Goal: Browse casually: Explore the website without a specific task or goal

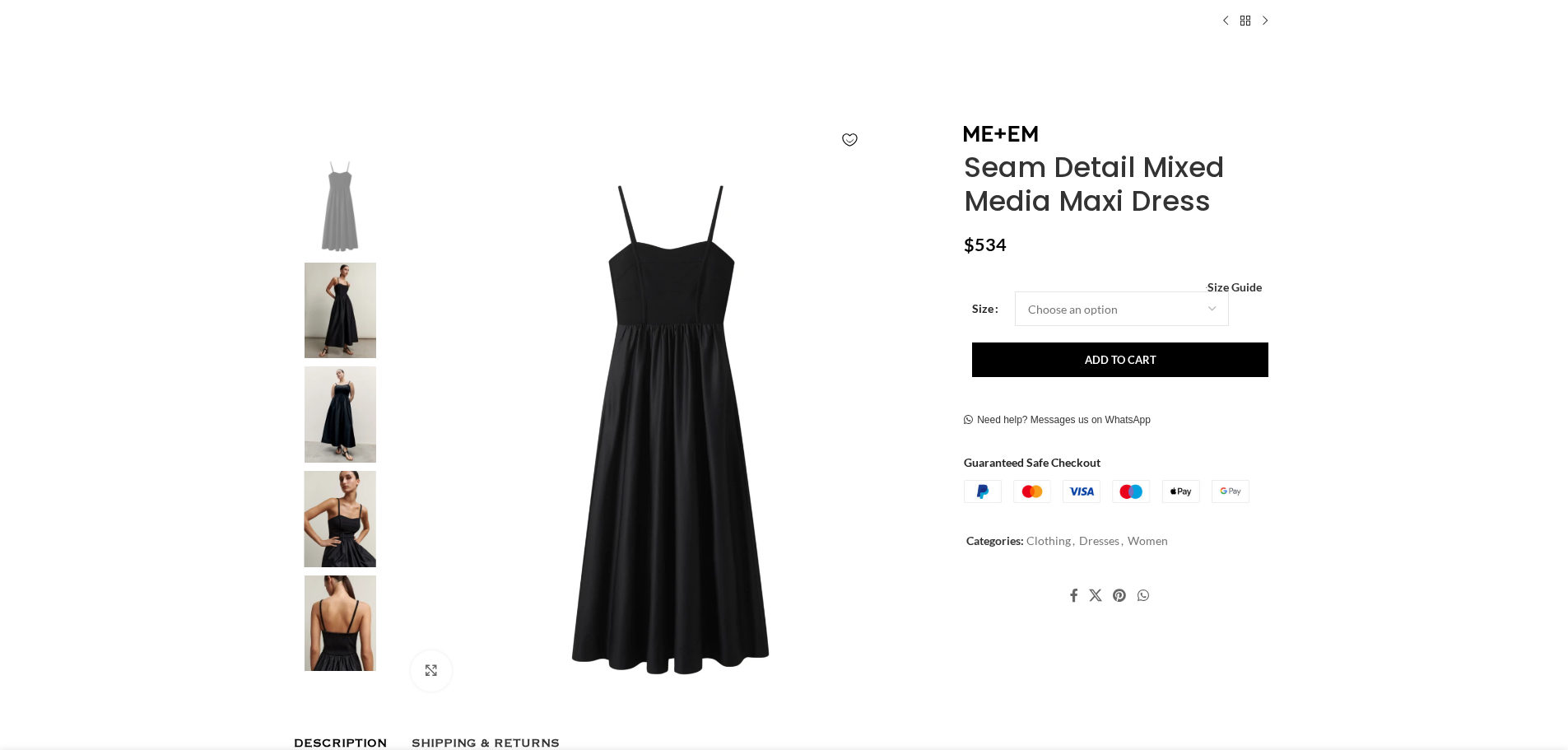
scroll to position [178, 0]
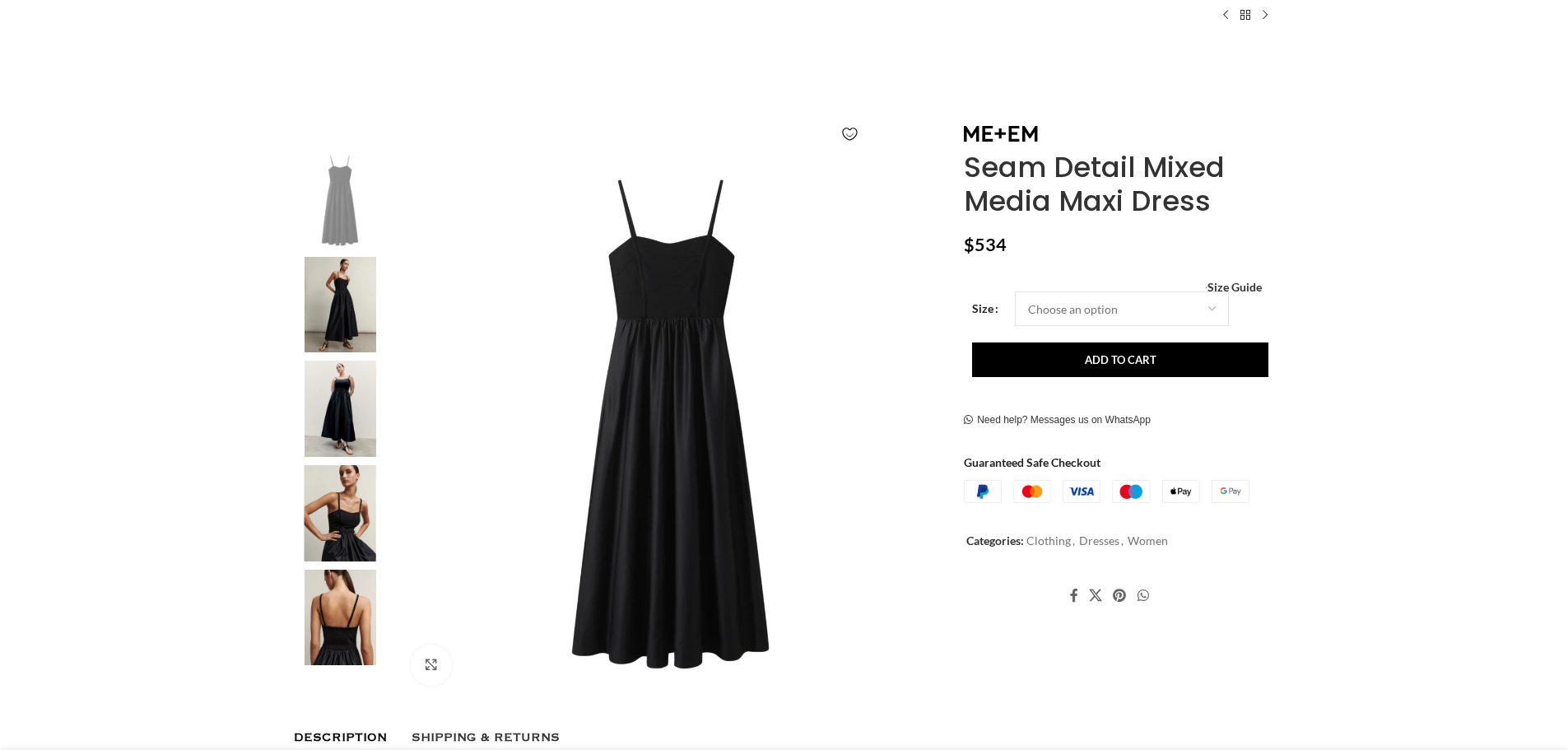
click at [351, 599] on img at bounding box center [339, 617] width 101 height 96
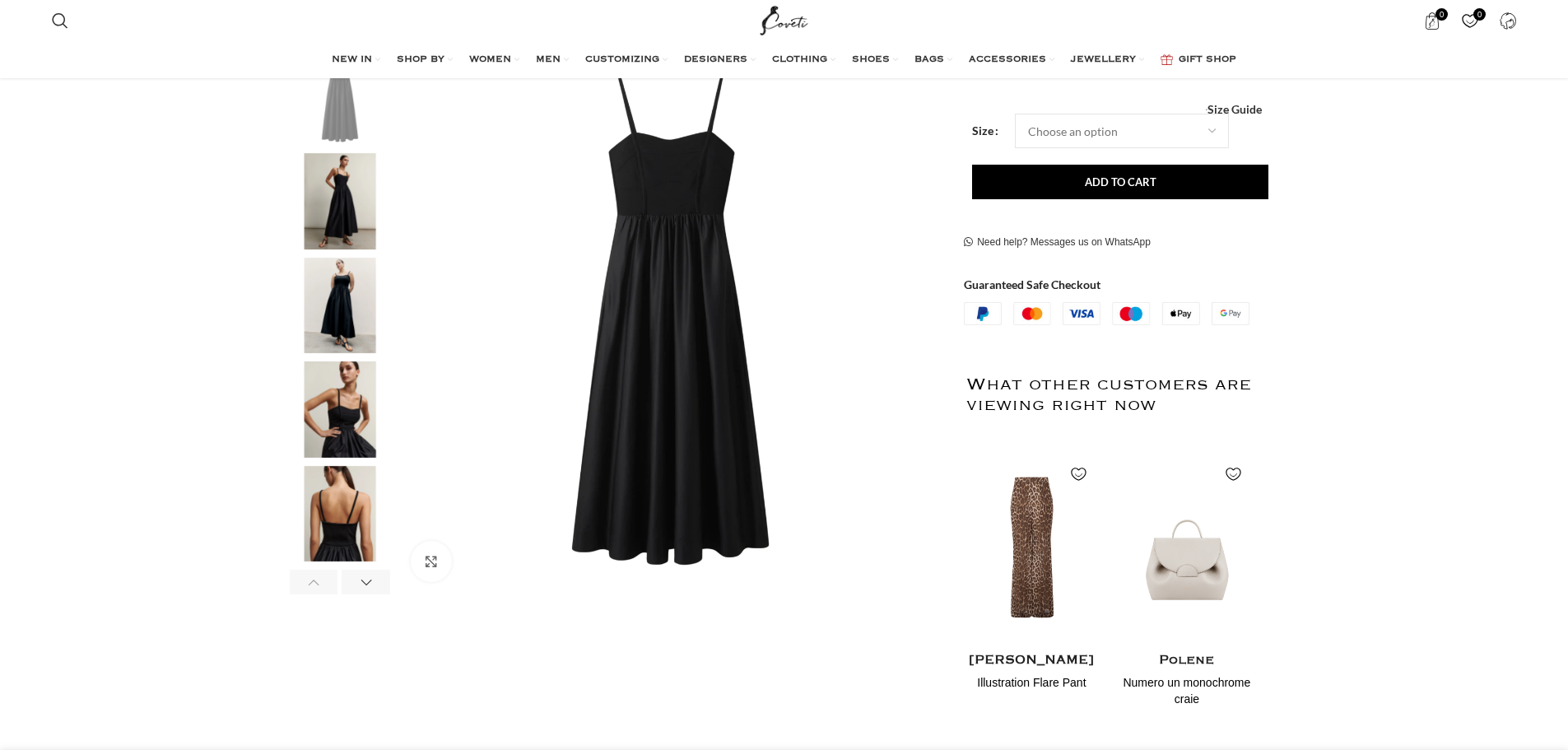
scroll to position [293, 0]
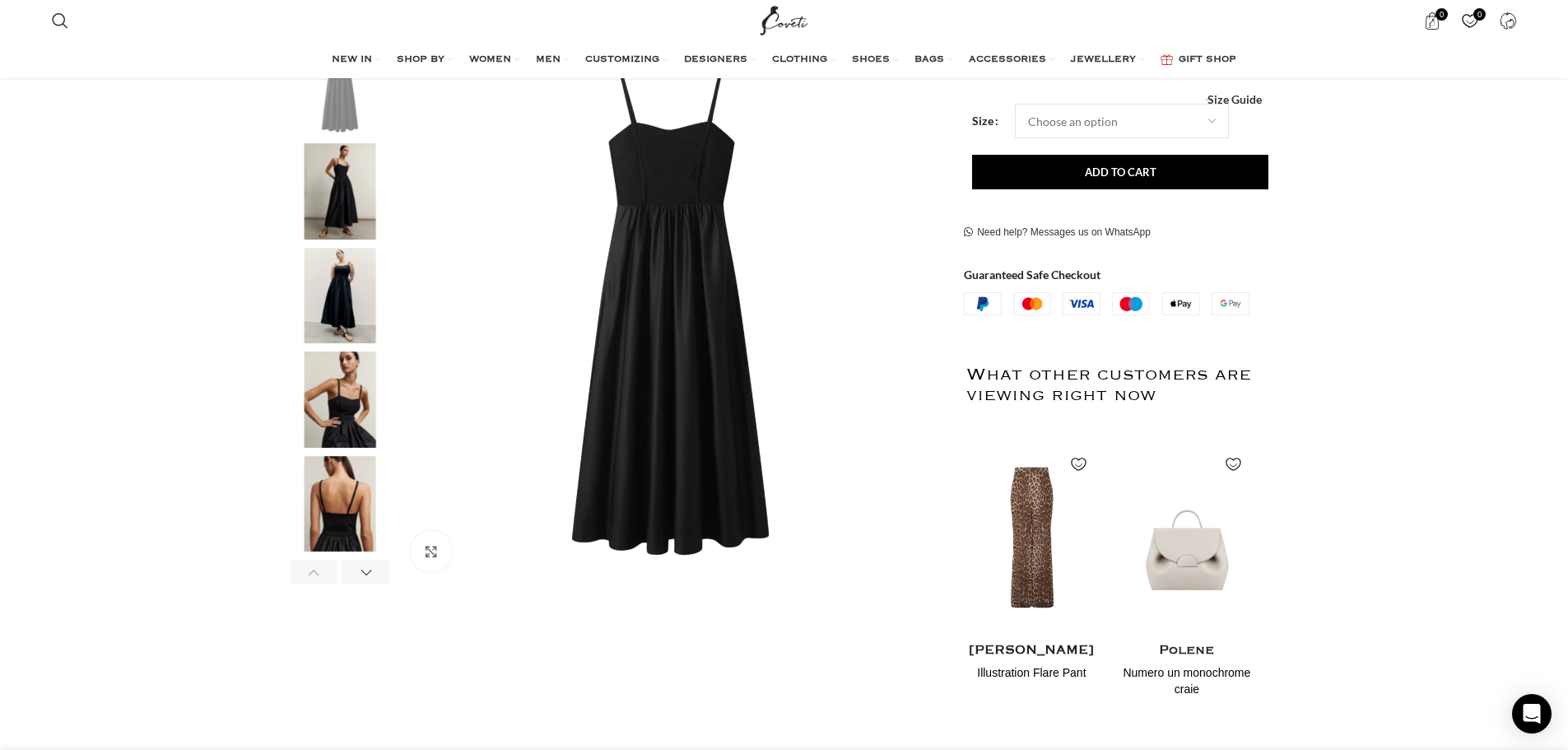
click at [352, 520] on img "5 / 6" at bounding box center [339, 504] width 101 height 96
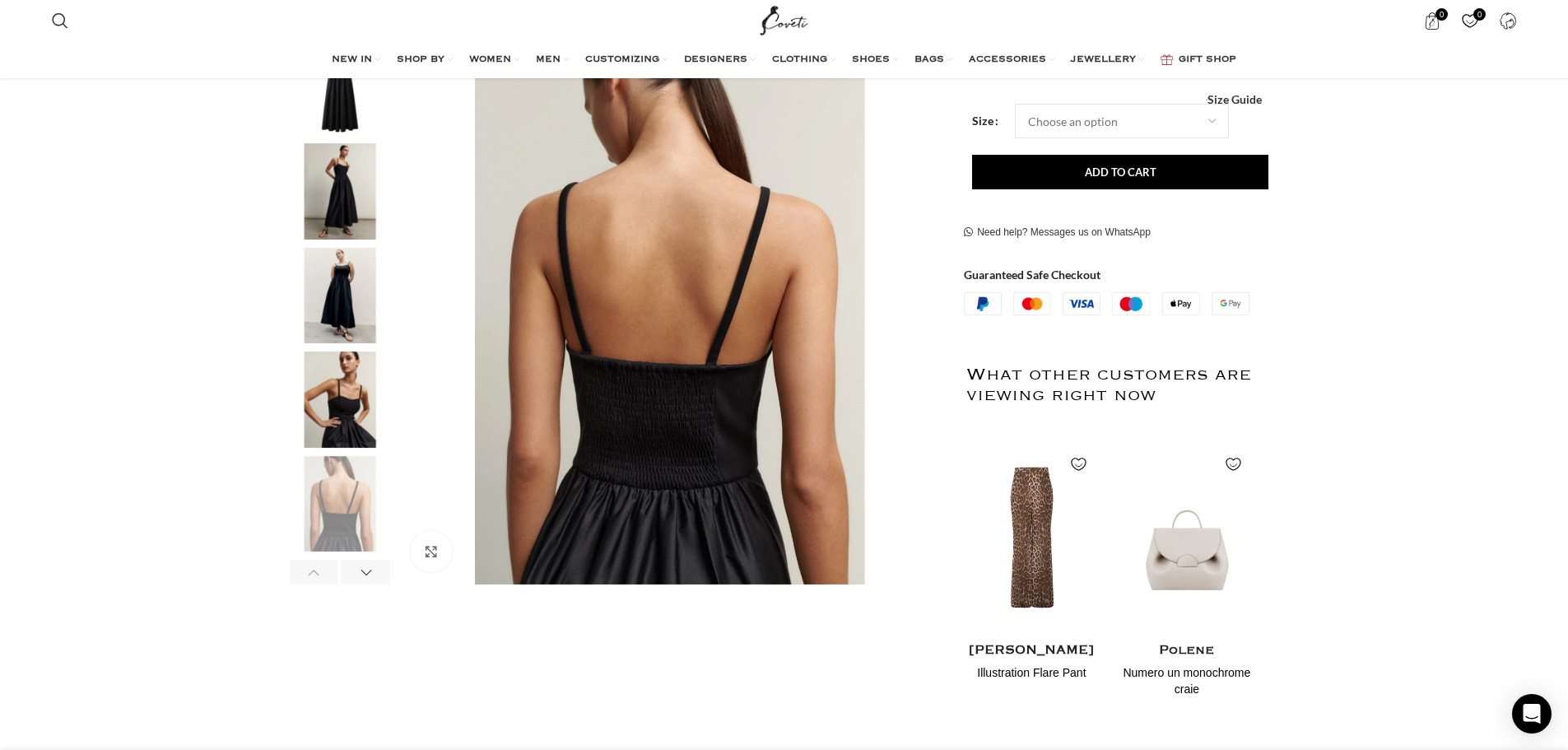
scroll to position [0, 174]
click at [351, 406] on img "4 / 6" at bounding box center [339, 399] width 101 height 96
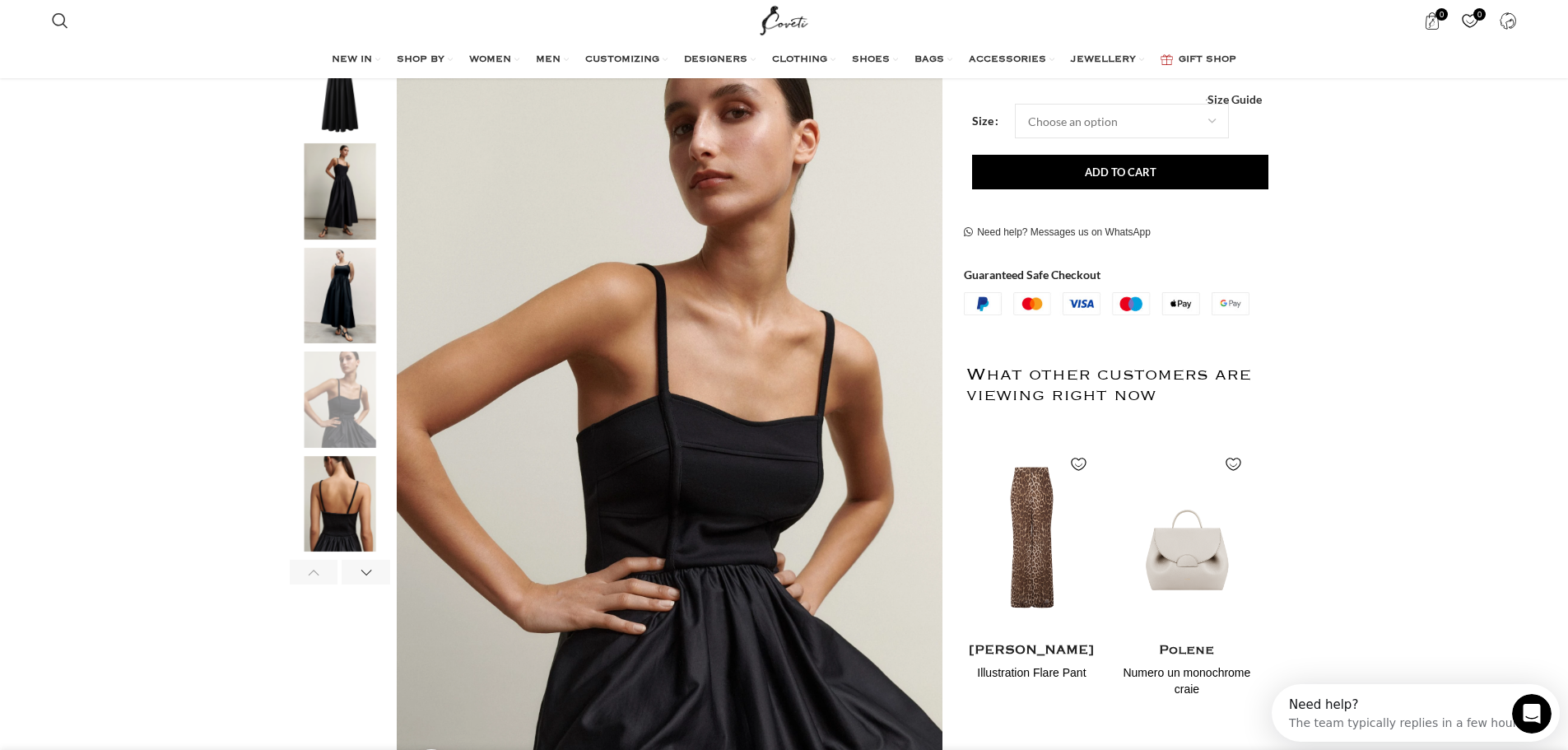
scroll to position [0, 0]
click at [355, 319] on img "3 / 6" at bounding box center [339, 296] width 101 height 96
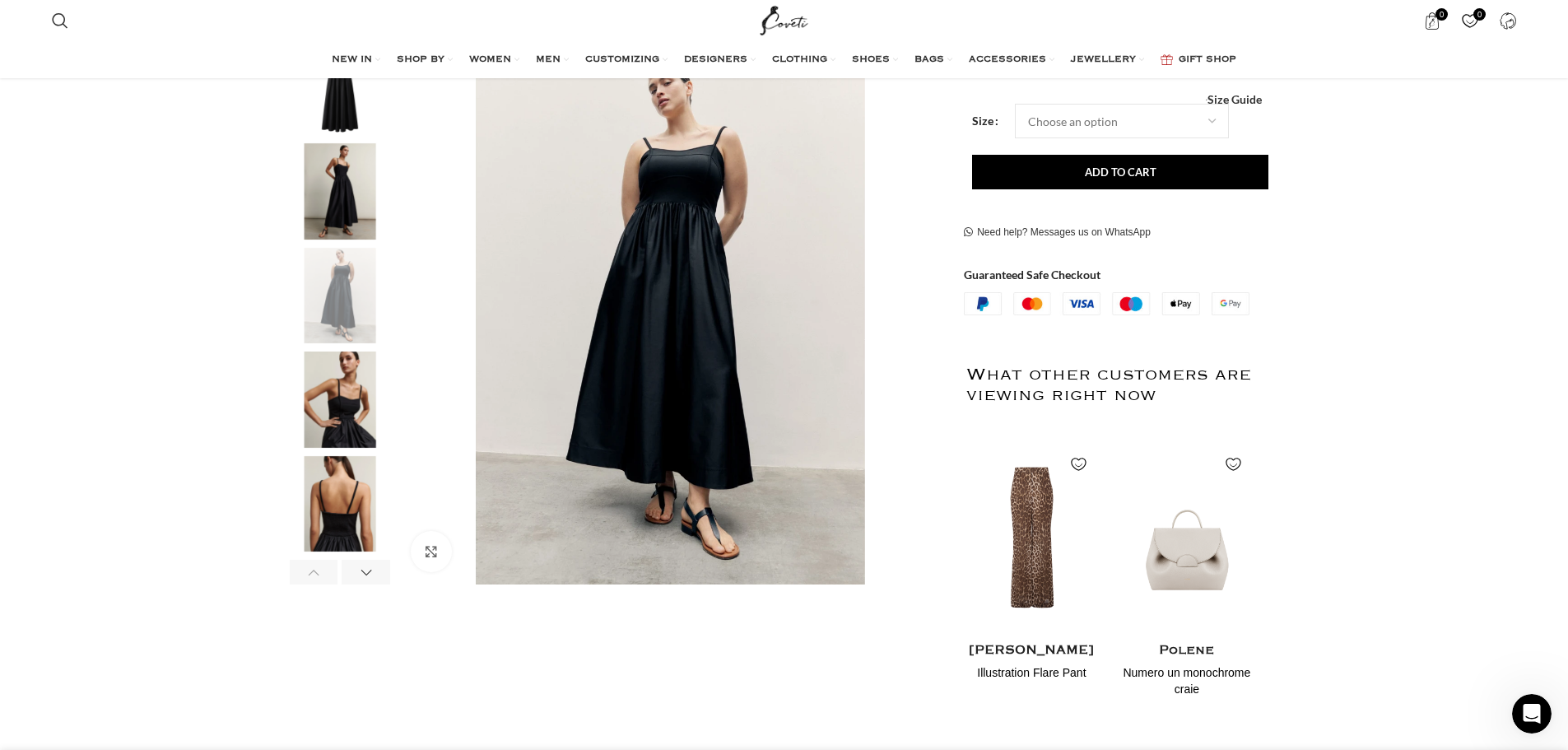
scroll to position [0, 347]
click at [345, 186] on img "2 / 6" at bounding box center [339, 192] width 101 height 96
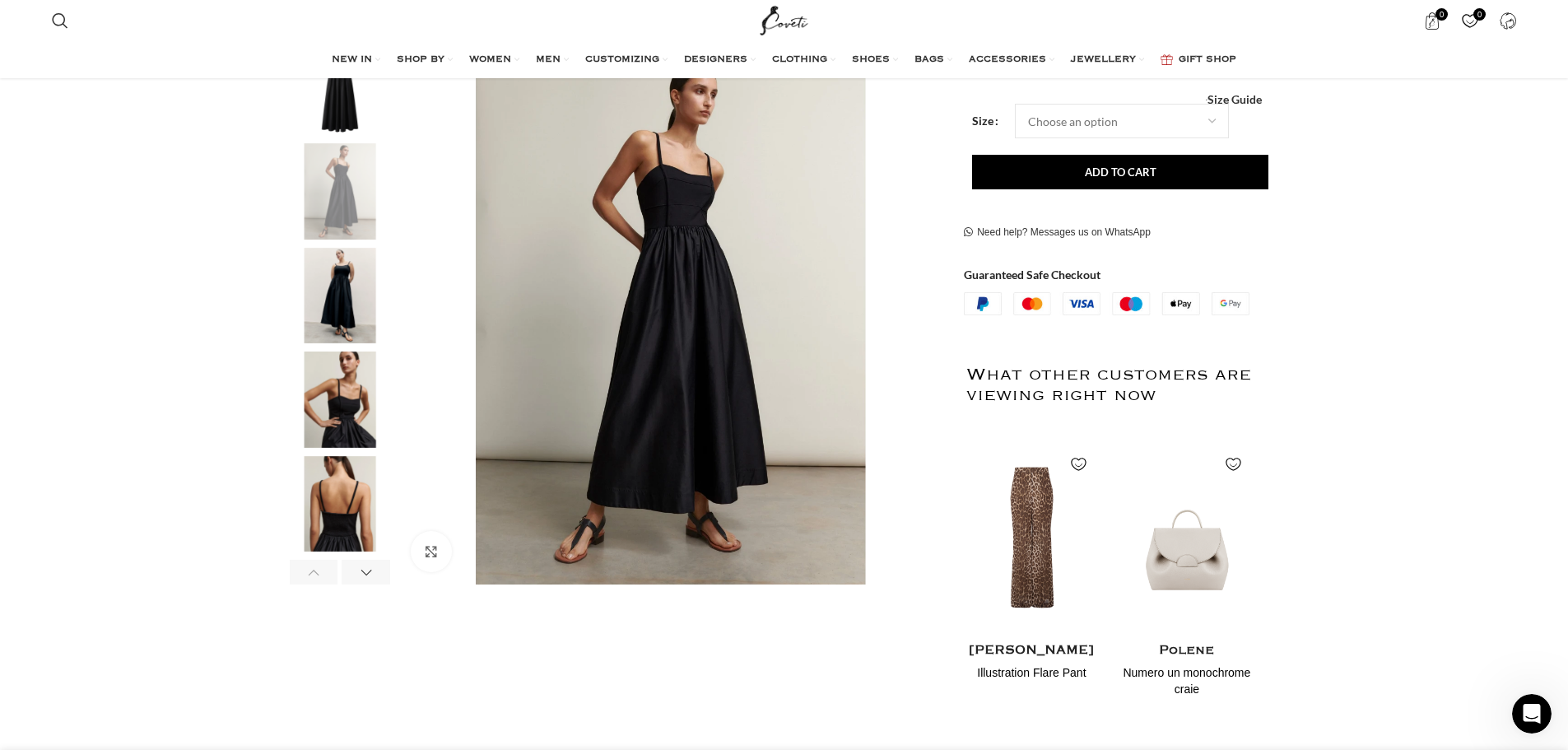
scroll to position [0, 0]
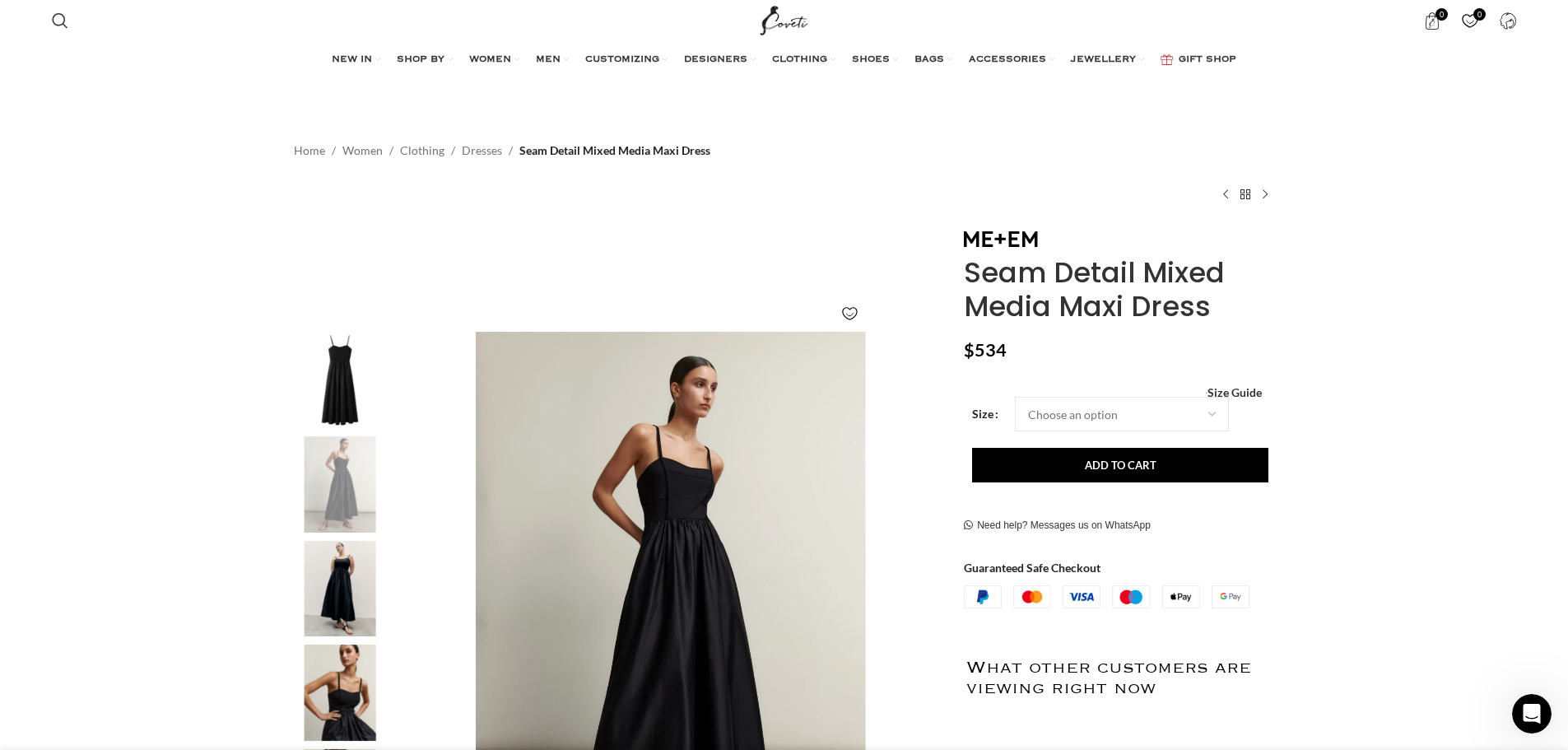
click at [363, 410] on img "1 / 6" at bounding box center [339, 379] width 101 height 96
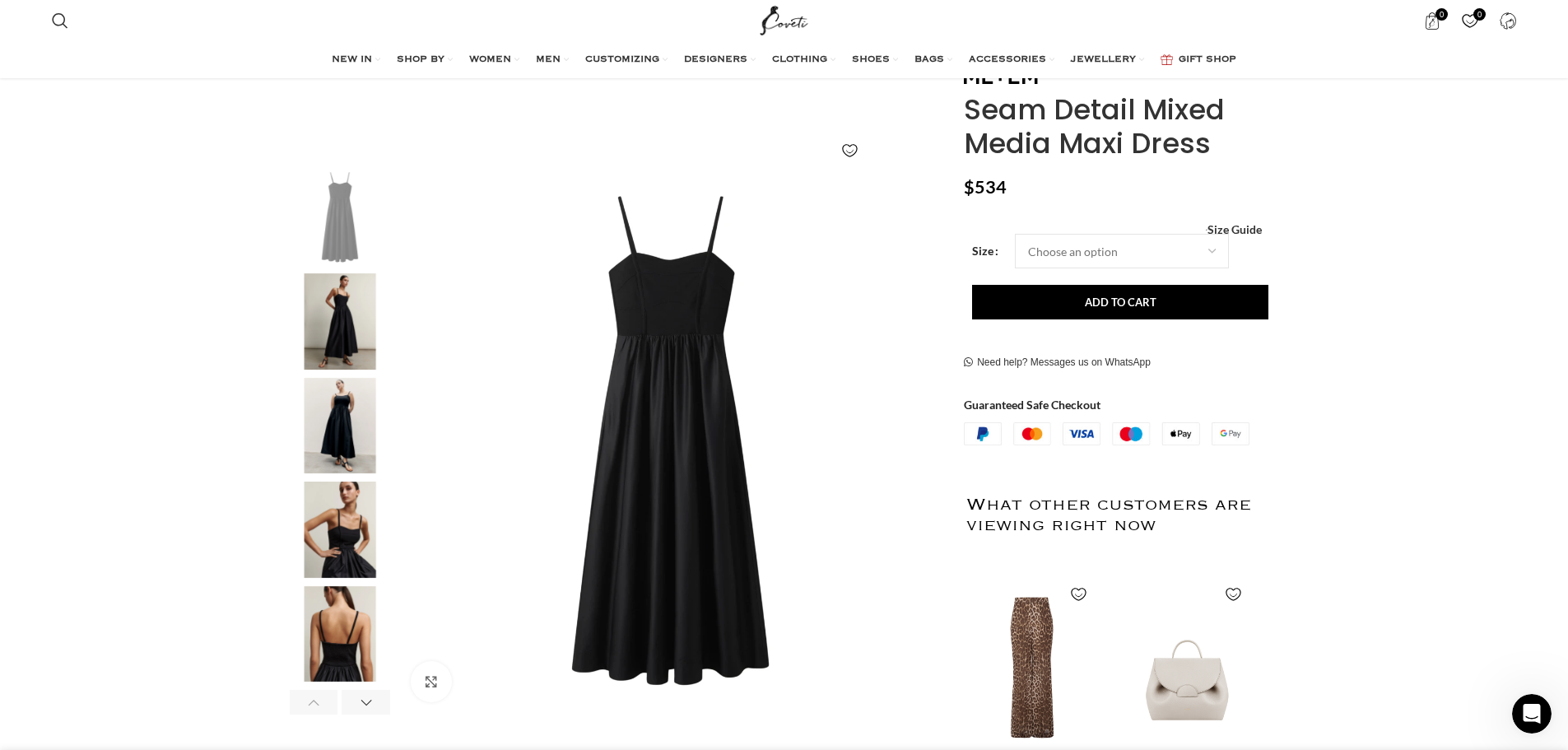
scroll to position [0, 520]
click at [346, 423] on img "3 / 6" at bounding box center [339, 426] width 101 height 96
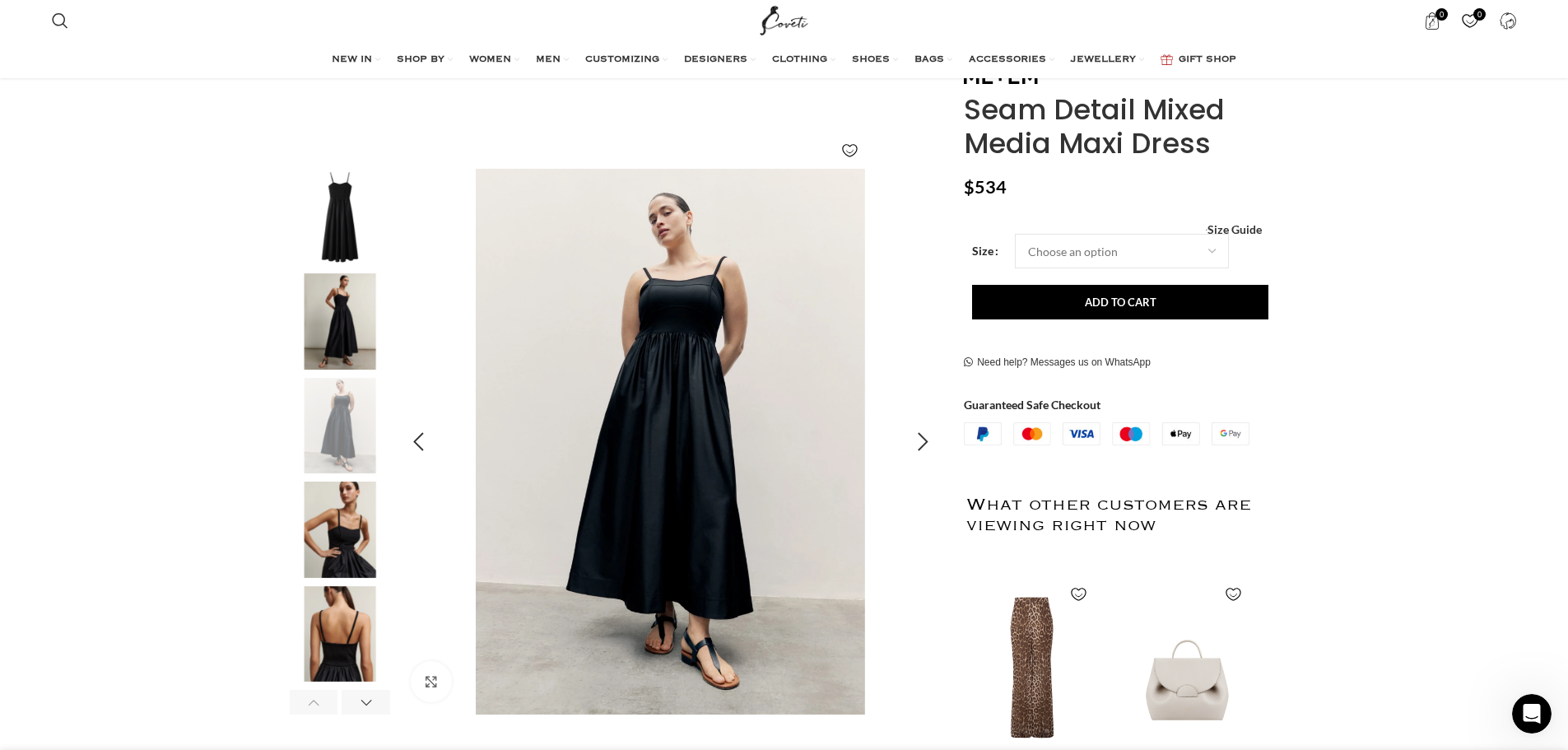
click at [606, 441] on img "3 / 6" at bounding box center [670, 441] width 545 height 545
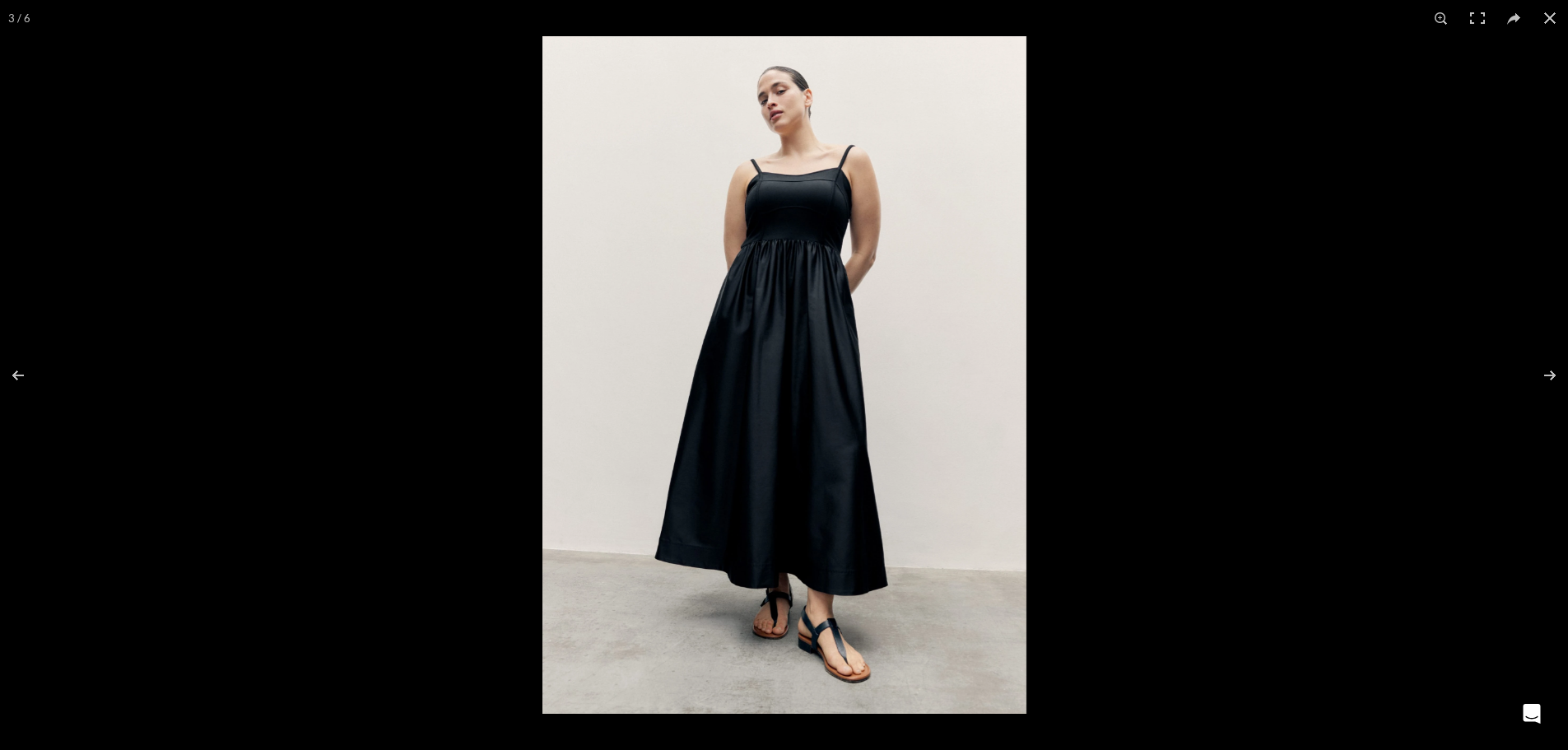
click at [606, 441] on img at bounding box center [784, 375] width 484 height 677
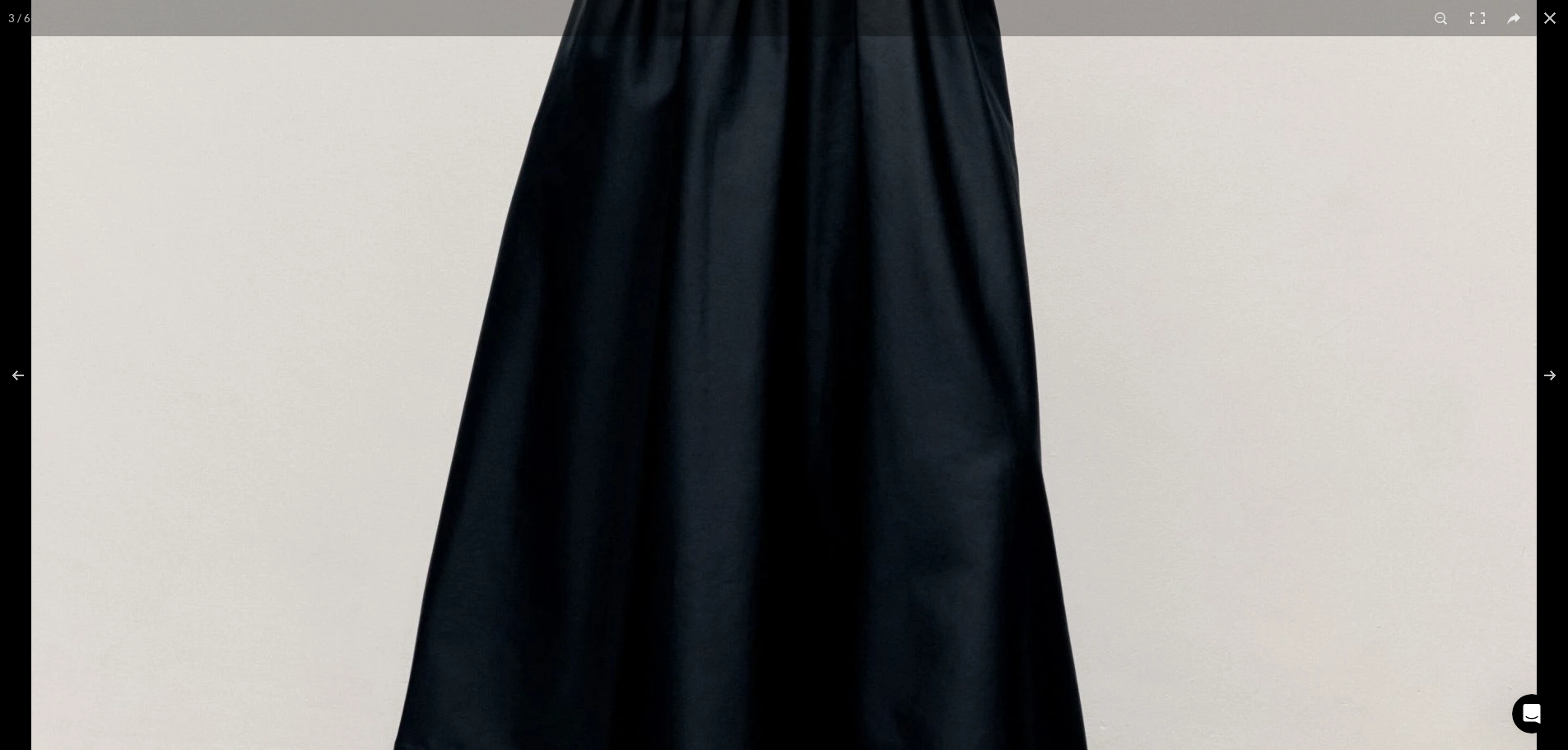
click at [606, 441] on img at bounding box center [784, 235] width 1506 height 2107
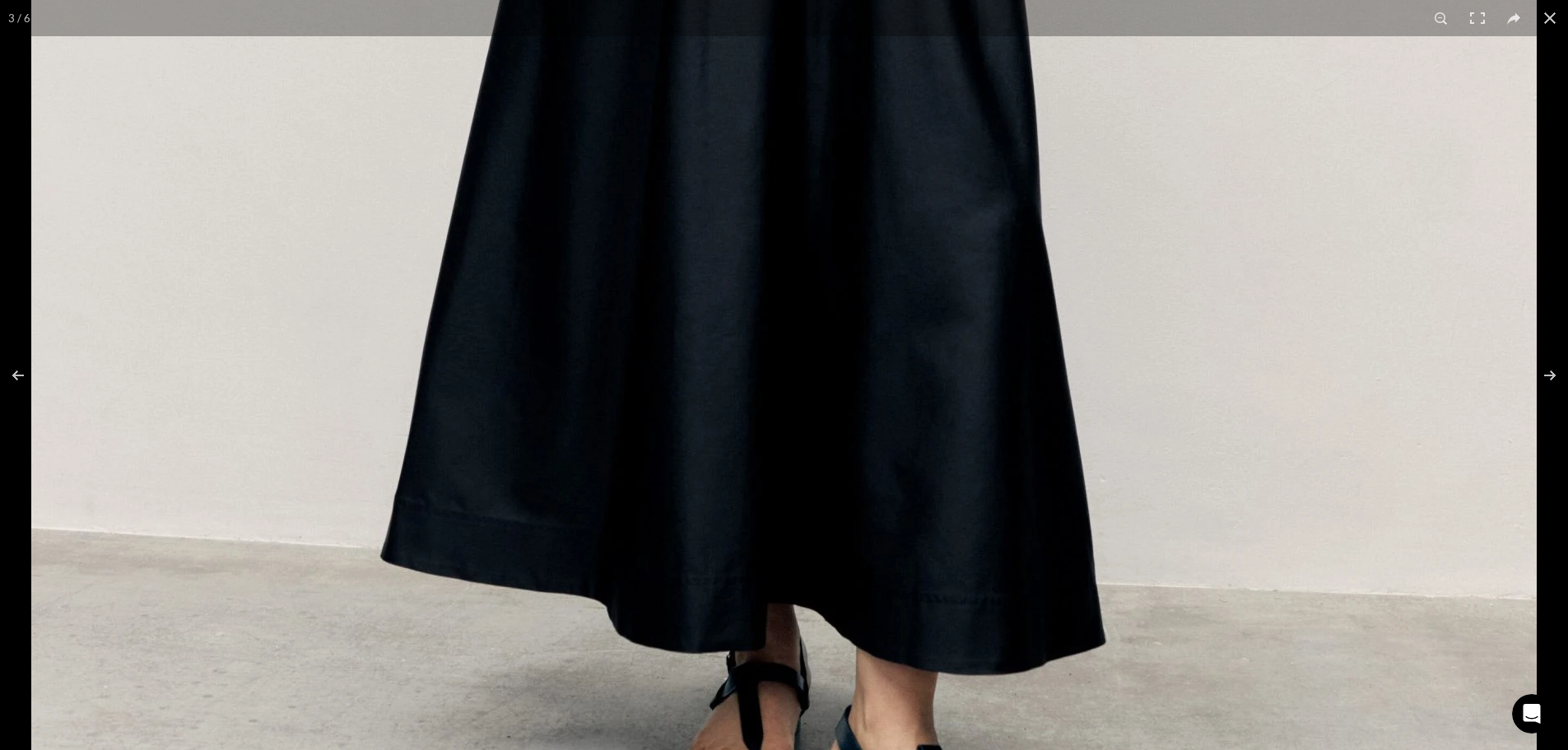
drag, startPoint x: 606, startPoint y: 441, endPoint x: 576, endPoint y: 462, distance: 36.6
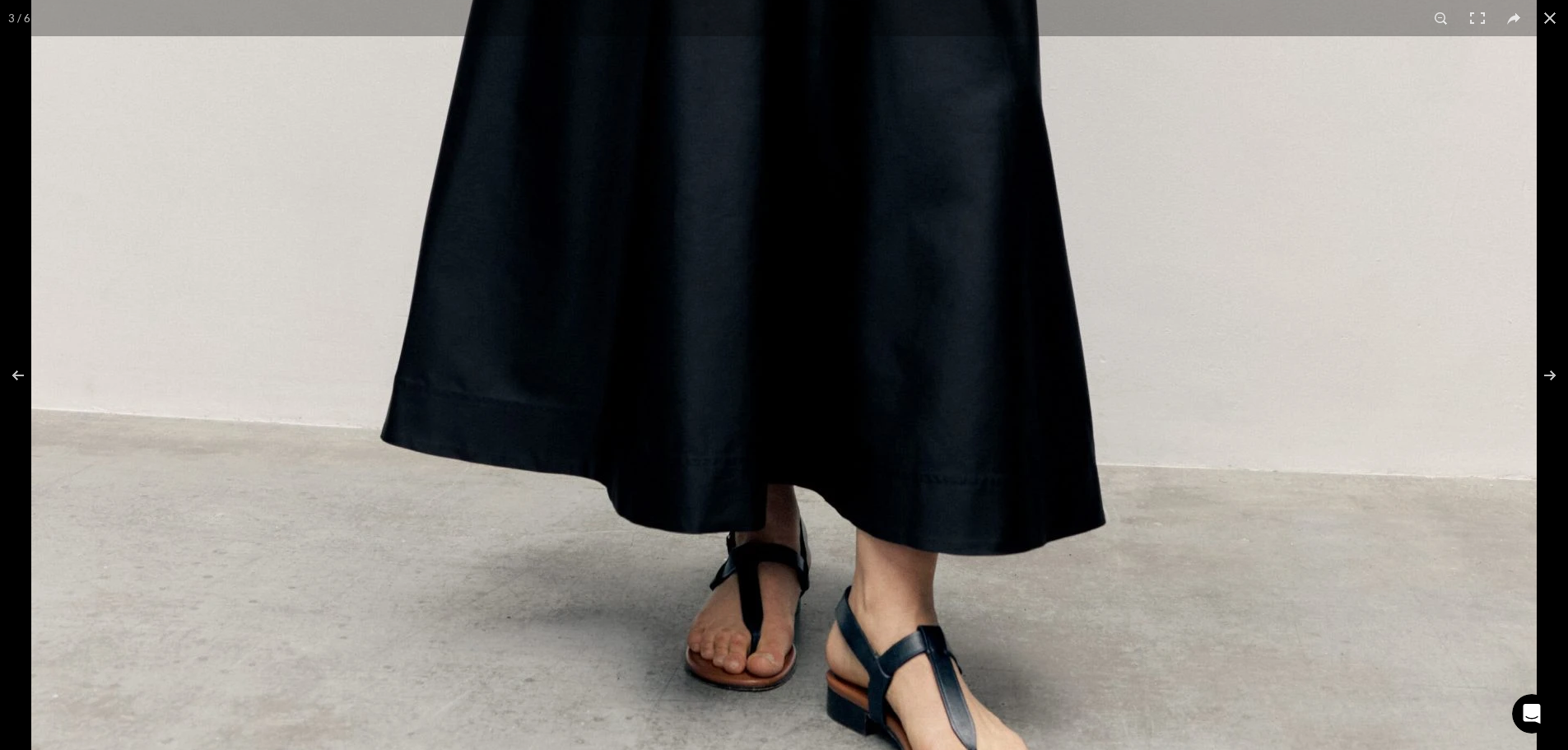
scroll to position [0, 693]
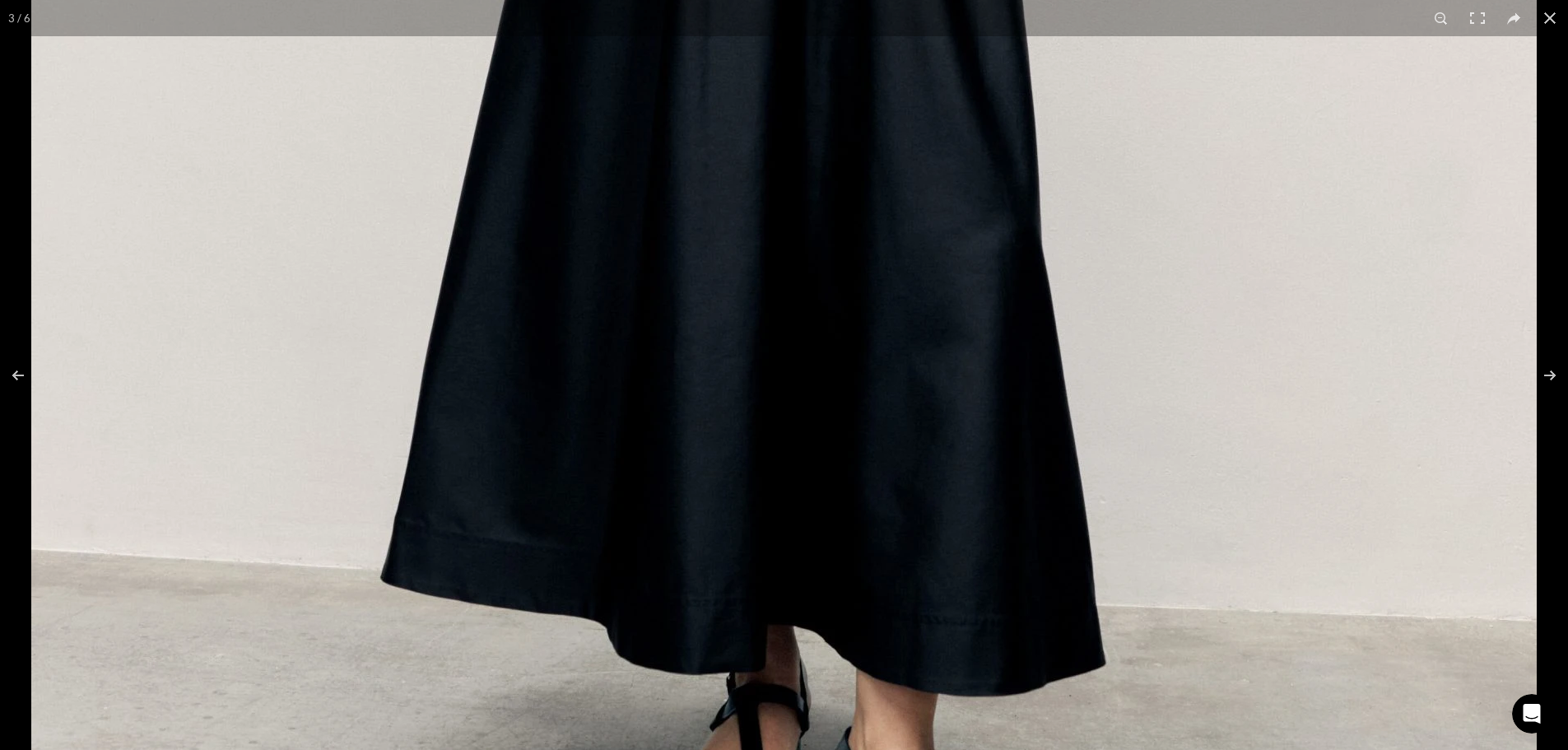
click at [659, 484] on img at bounding box center [784, 10] width 1506 height 2107
click at [657, 468] on img at bounding box center [784, 10] width 1506 height 2107
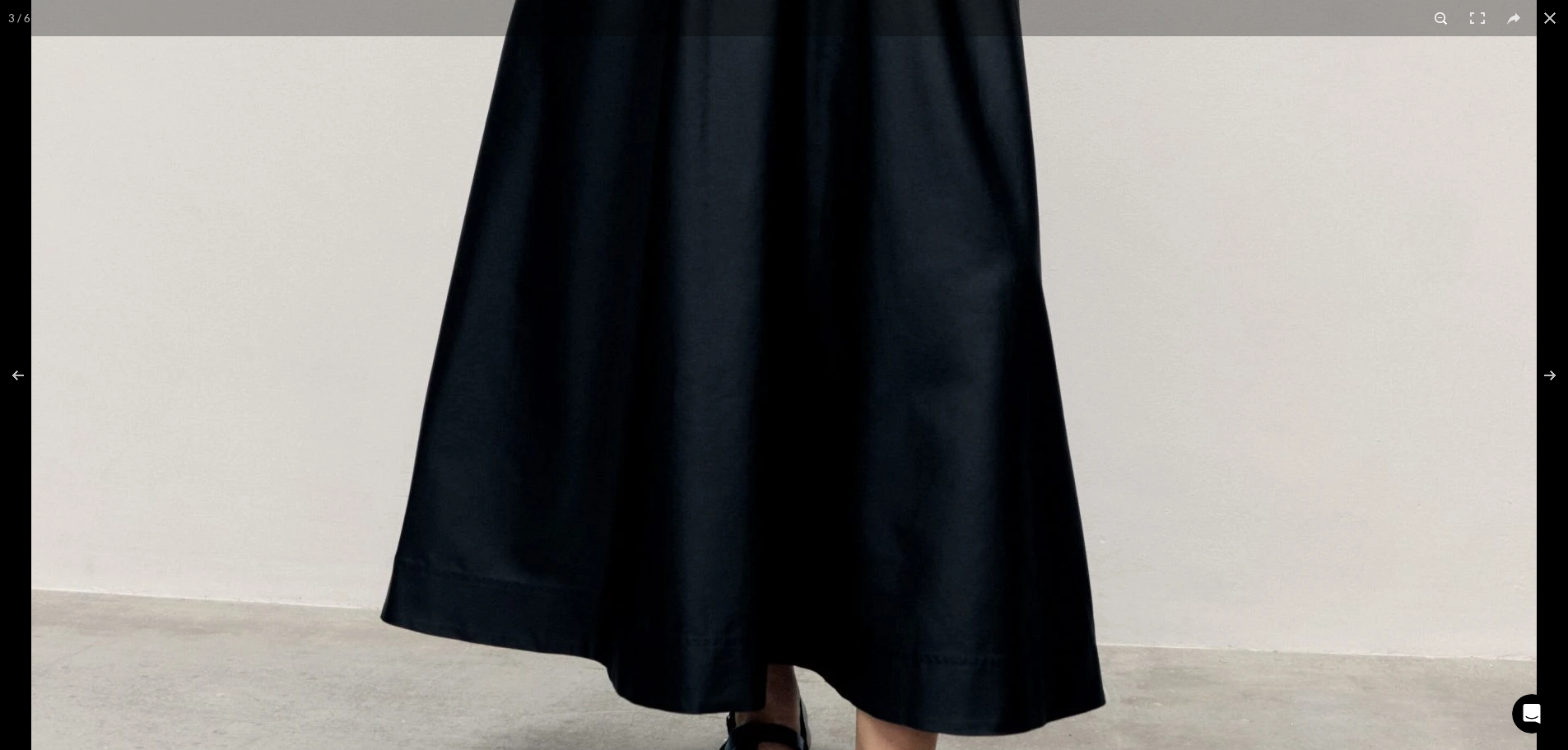
click at [1436, 28] on button at bounding box center [1441, 18] width 37 height 37
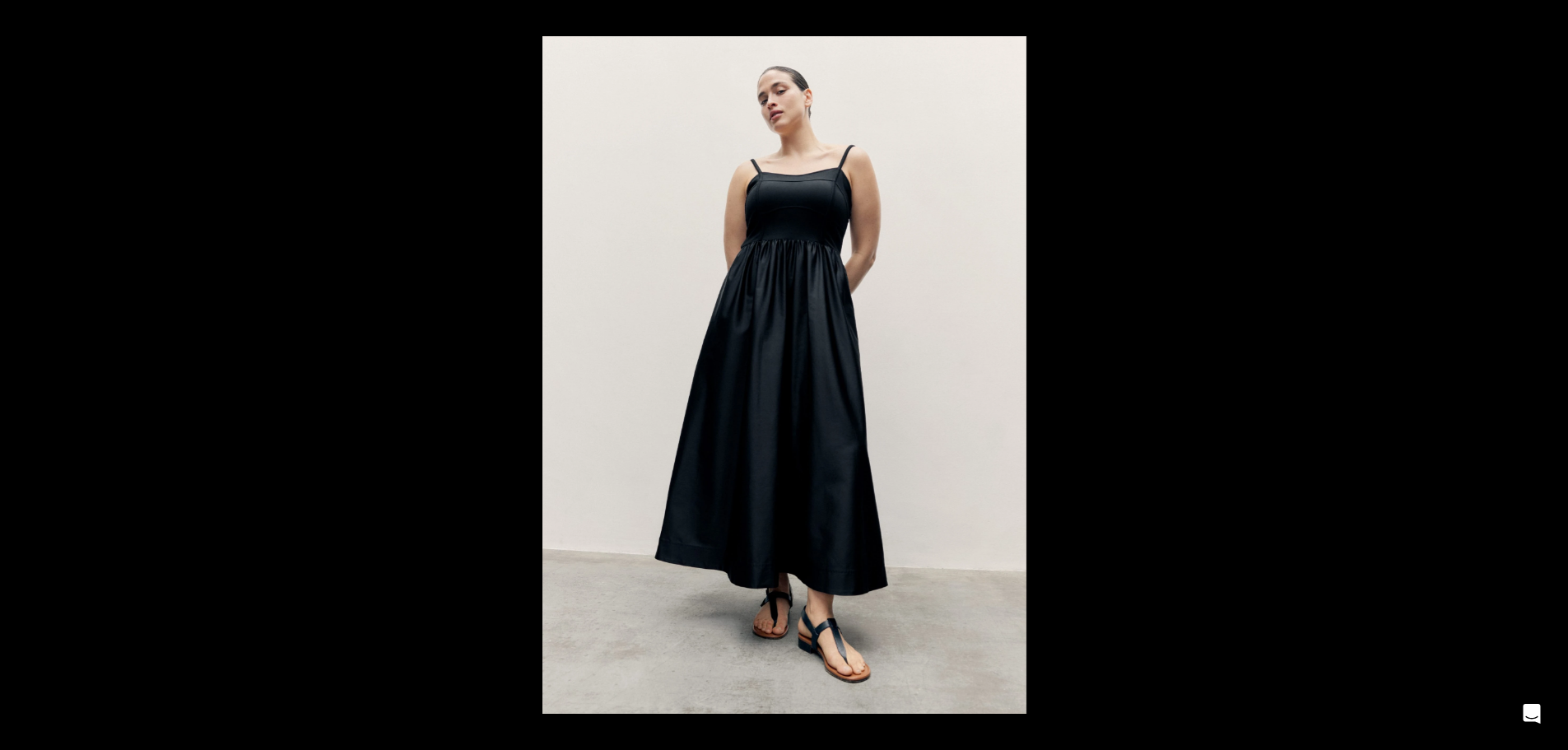
scroll to position [0, 1213]
click at [1195, 292] on div at bounding box center [1327, 412] width 1568 height 750
click at [1201, 283] on div at bounding box center [1327, 412] width 1568 height 750
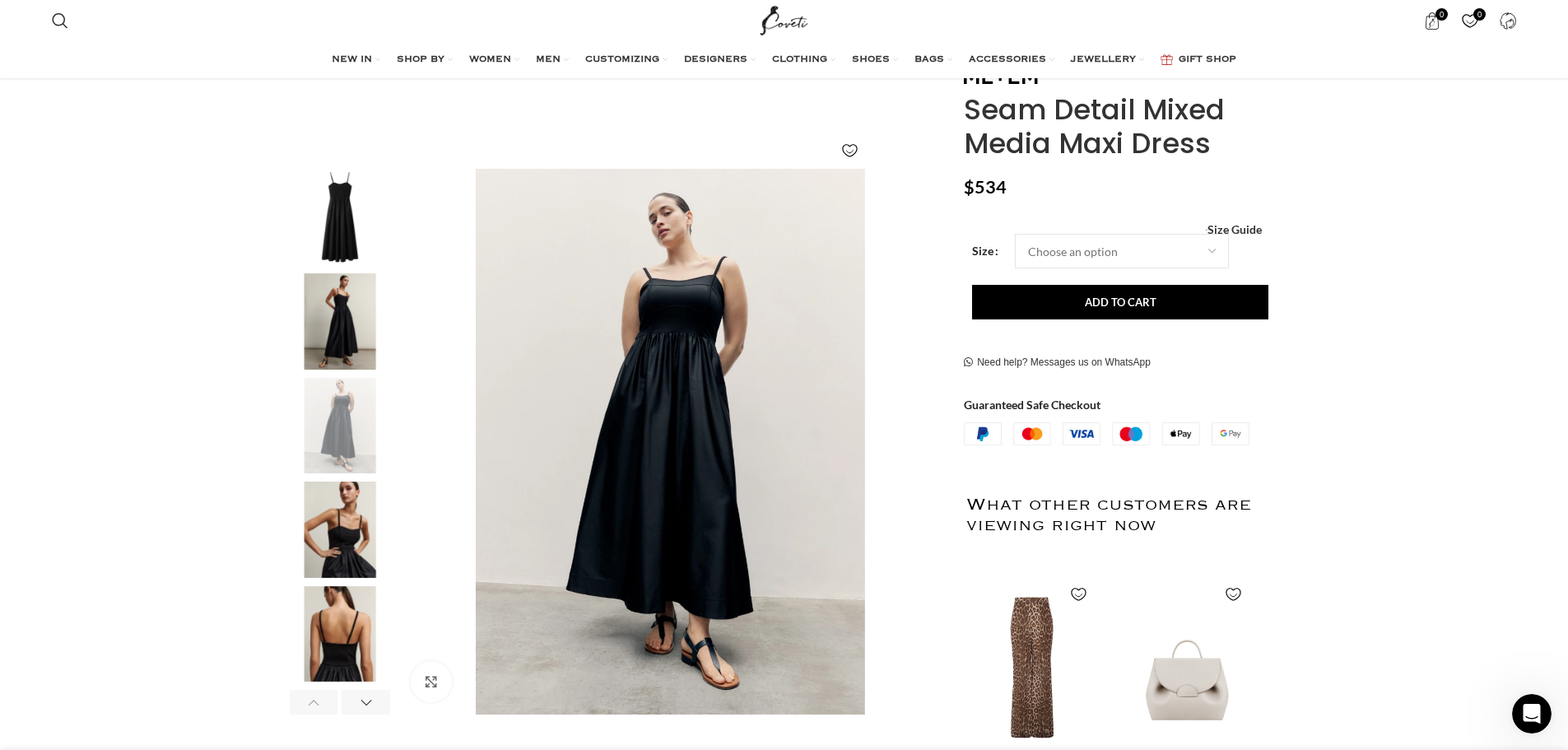
click at [700, 411] on img "3 / 6" at bounding box center [670, 441] width 545 height 545
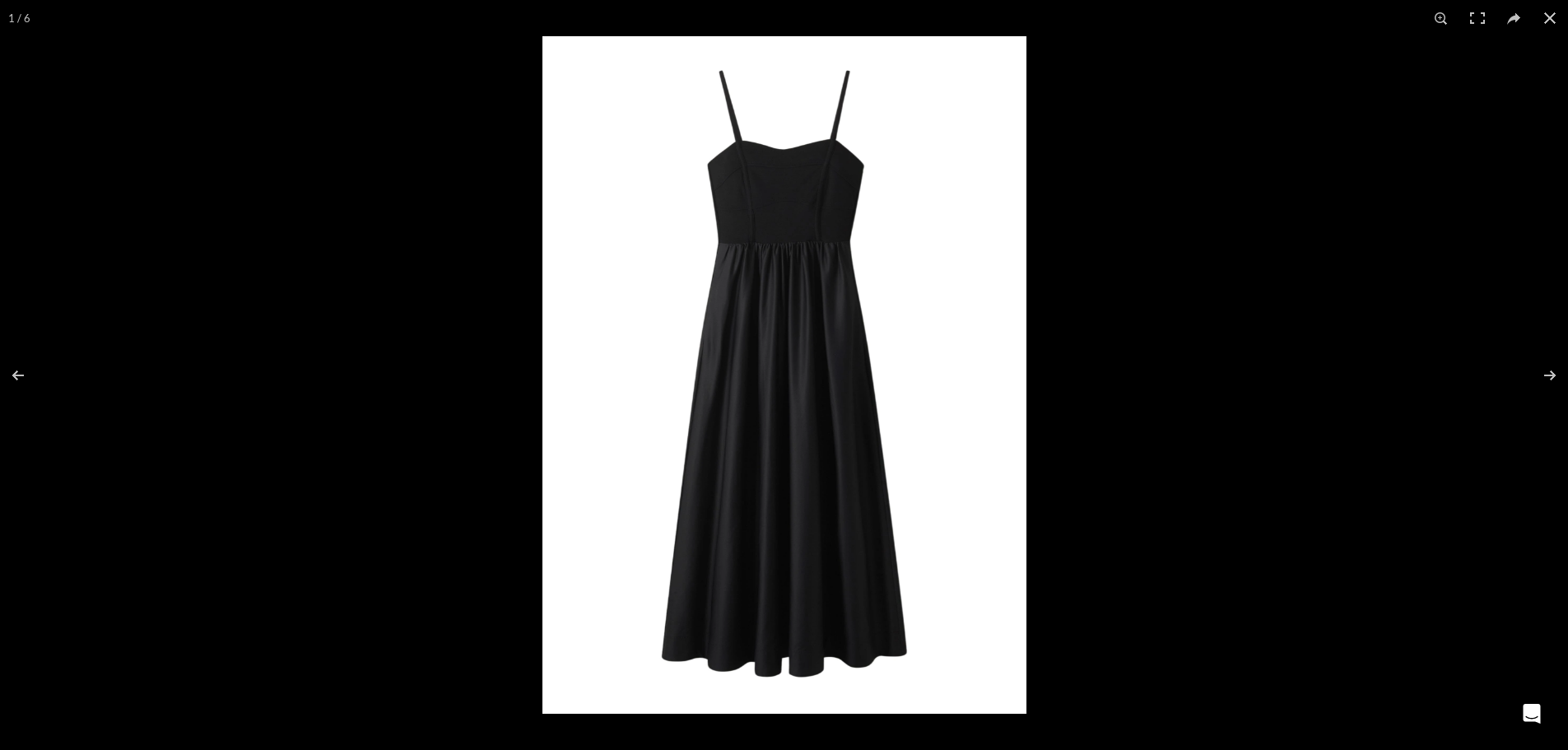
scroll to position [0, 1732]
